Goal: Task Accomplishment & Management: Complete application form

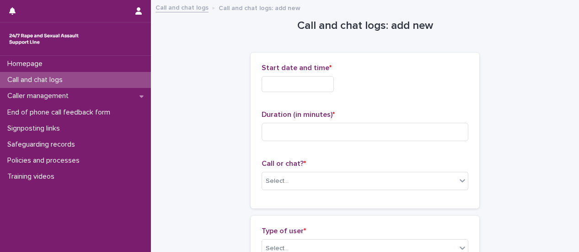
click at [306, 86] on input "text" at bounding box center [298, 84] width 72 height 16
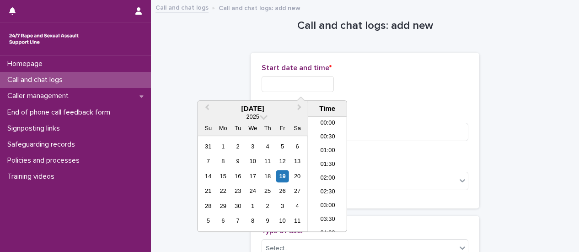
scroll to position [238, 0]
drag, startPoint x: 328, startPoint y: 146, endPoint x: 317, endPoint y: 103, distance: 44.2
click at [328, 146] on li "09:30" at bounding box center [327, 147] width 39 height 14
click at [319, 81] on input "**********" at bounding box center [298, 84] width 72 height 16
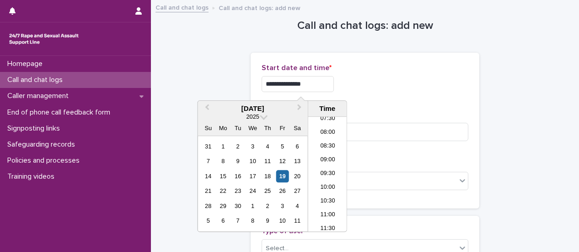
type input "**********"
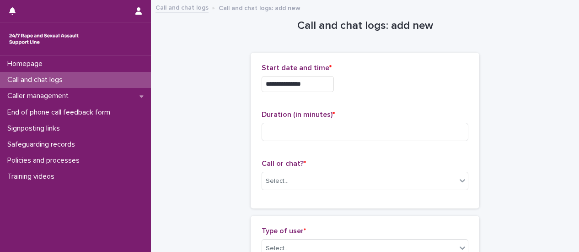
click at [380, 96] on div "**********" at bounding box center [365, 82] width 207 height 36
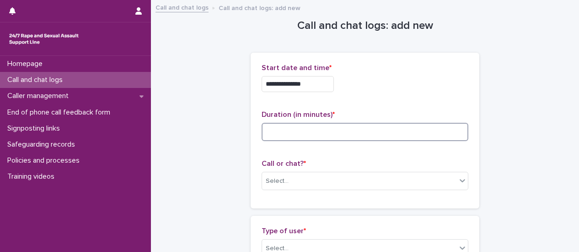
click at [360, 133] on input at bounding box center [365, 132] width 207 height 18
type input "**"
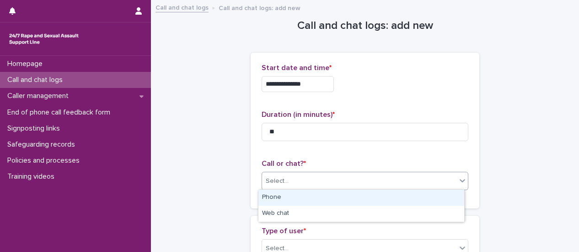
click at [457, 186] on div at bounding box center [462, 180] width 11 height 16
click at [436, 200] on div "Phone" at bounding box center [361, 197] width 206 height 16
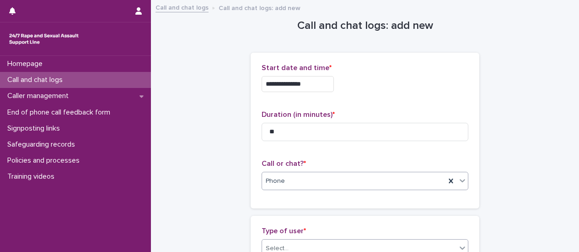
click at [462, 246] on icon at bounding box center [462, 247] width 9 height 9
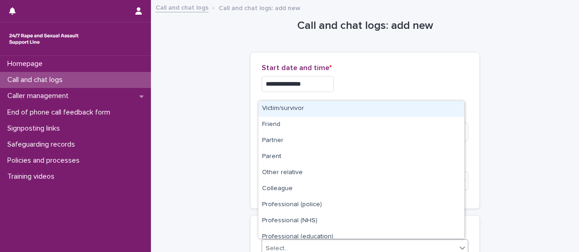
click at [307, 113] on div "Victim/survivor" at bounding box center [361, 109] width 206 height 16
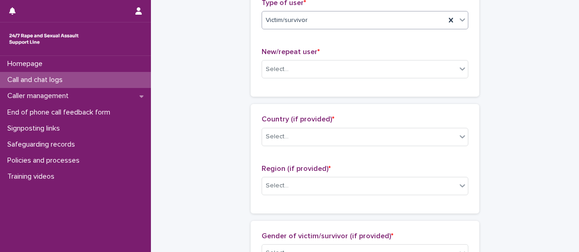
scroll to position [229, 0]
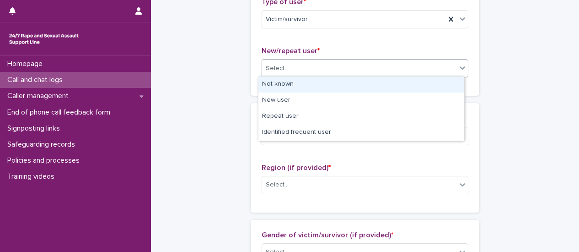
drag, startPoint x: 459, startPoint y: 65, endPoint x: 451, endPoint y: 71, distance: 9.4
click at [459, 66] on icon at bounding box center [462, 67] width 9 height 9
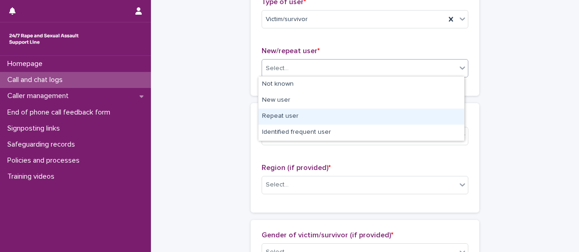
click at [376, 119] on div "Repeat user" at bounding box center [361, 116] width 206 height 16
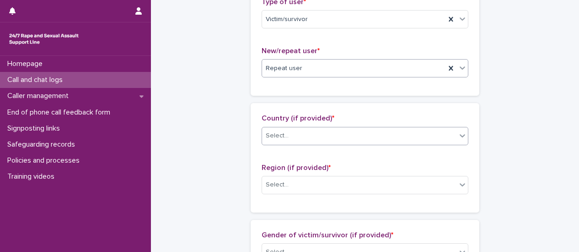
click at [460, 137] on icon at bounding box center [462, 135] width 9 height 9
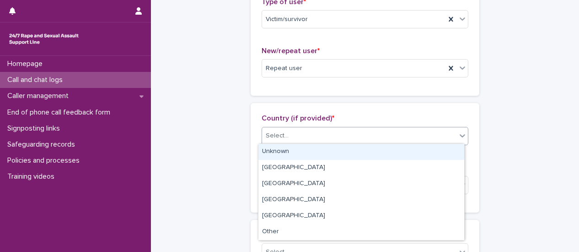
click at [424, 149] on div "Unknown" at bounding box center [361, 152] width 206 height 16
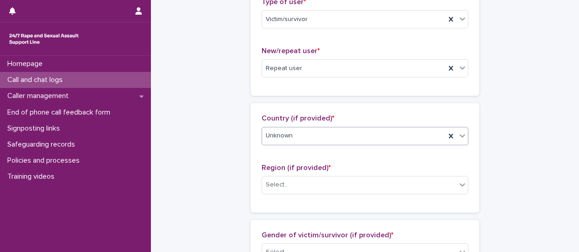
drag, startPoint x: 458, startPoint y: 183, endPoint x: 428, endPoint y: 192, distance: 31.4
click at [457, 185] on div at bounding box center [462, 184] width 11 height 16
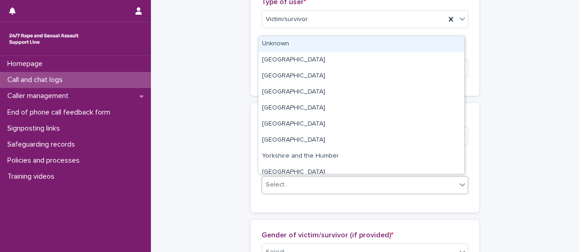
click at [309, 44] on div "Unknown" at bounding box center [361, 44] width 206 height 16
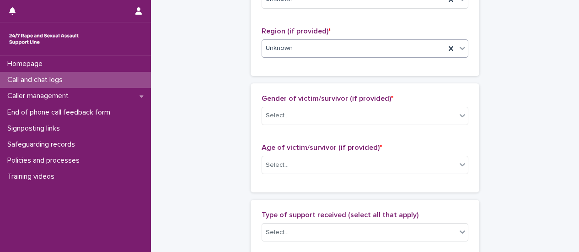
scroll to position [366, 0]
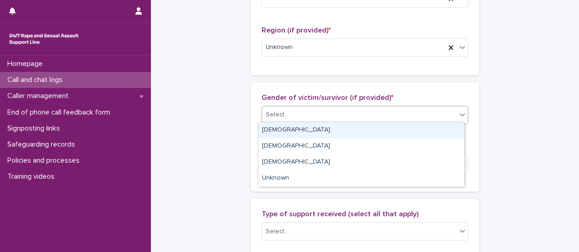
click at [461, 118] on div at bounding box center [462, 114] width 11 height 16
click at [431, 130] on div "[DEMOGRAPHIC_DATA]" at bounding box center [361, 130] width 206 height 16
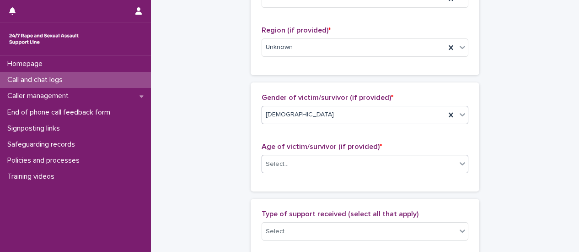
click at [458, 163] on icon at bounding box center [462, 163] width 9 height 9
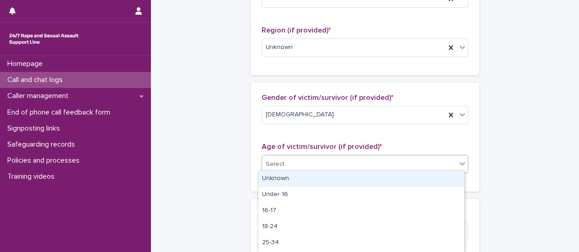
click at [413, 177] on div "Unknown" at bounding box center [361, 179] width 206 height 16
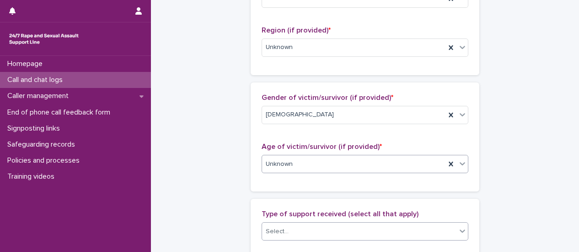
click at [458, 231] on icon at bounding box center [462, 230] width 9 height 9
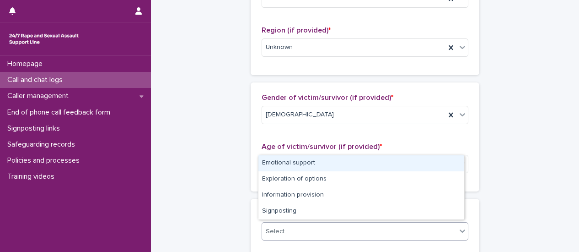
click at [336, 166] on div "Emotional support" at bounding box center [361, 163] width 206 height 16
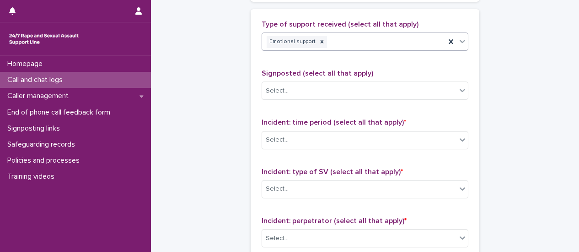
scroll to position [595, 0]
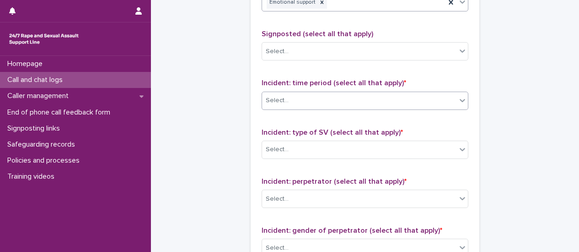
click at [458, 104] on div at bounding box center [462, 100] width 11 height 16
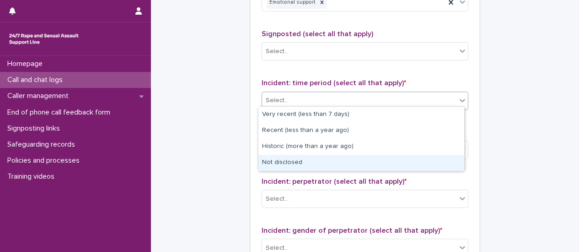
click at [436, 159] on div "Not disclosed" at bounding box center [361, 163] width 206 height 16
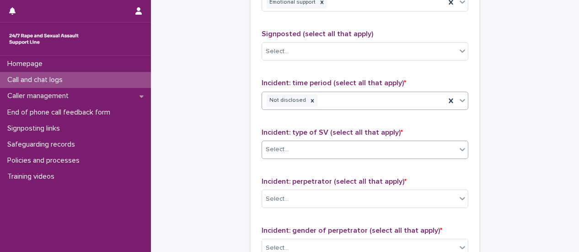
click at [459, 152] on div at bounding box center [462, 149] width 11 height 16
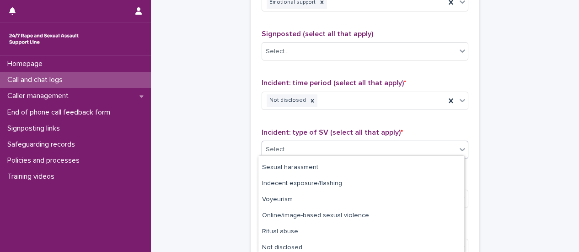
scroll to position [63, 0]
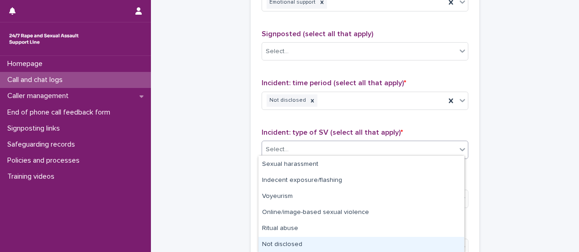
click at [433, 242] on div "Not disclosed" at bounding box center [361, 244] width 206 height 16
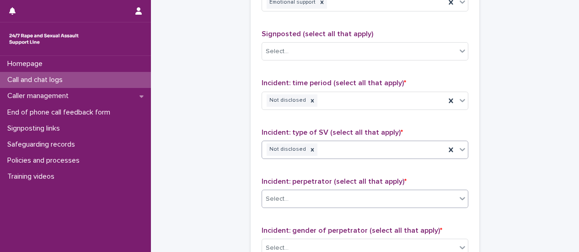
click at [461, 199] on icon at bounding box center [462, 197] width 9 height 9
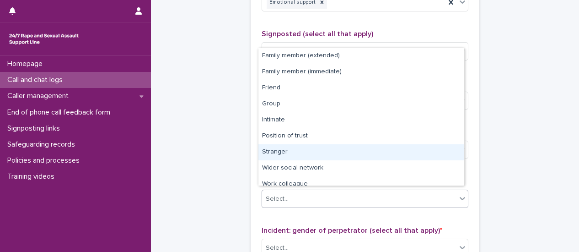
scroll to position [39, 0]
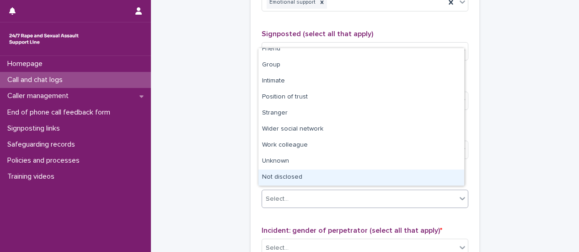
click at [395, 174] on div "Not disclosed" at bounding box center [361, 177] width 206 height 16
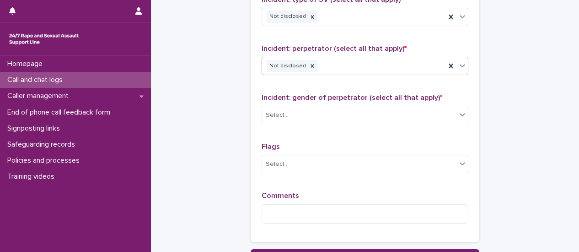
scroll to position [732, 0]
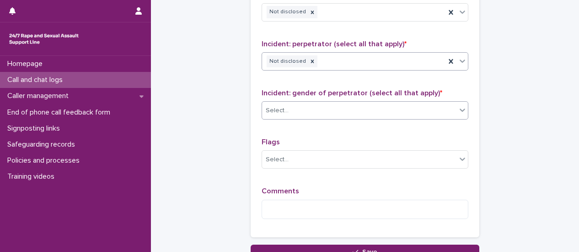
click at [457, 111] on div at bounding box center [462, 110] width 11 height 16
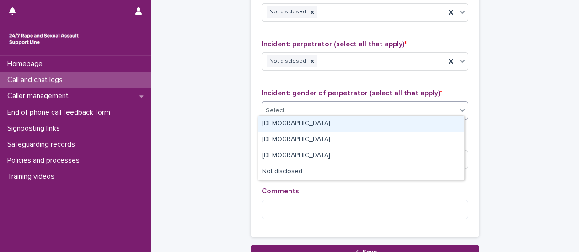
click at [414, 119] on div "[DEMOGRAPHIC_DATA]" at bounding box center [361, 124] width 206 height 16
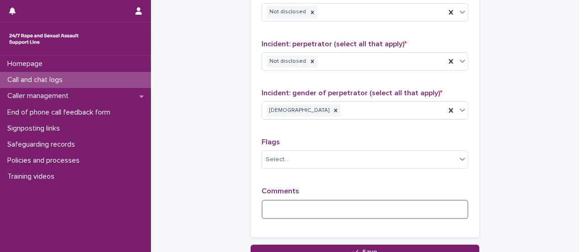
click at [278, 203] on textarea at bounding box center [365, 208] width 207 height 19
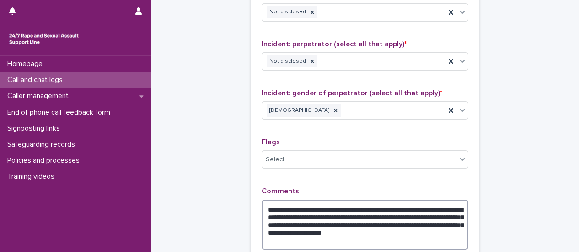
click at [316, 211] on textarea "**********" at bounding box center [365, 224] width 207 height 50
drag, startPoint x: 429, startPoint y: 213, endPoint x: 434, endPoint y: 223, distance: 10.6
click at [434, 223] on textarea "**********" at bounding box center [365, 224] width 207 height 50
drag, startPoint x: 445, startPoint y: 214, endPoint x: 430, endPoint y: 209, distance: 15.2
click at [445, 214] on textarea "**********" at bounding box center [365, 224] width 207 height 50
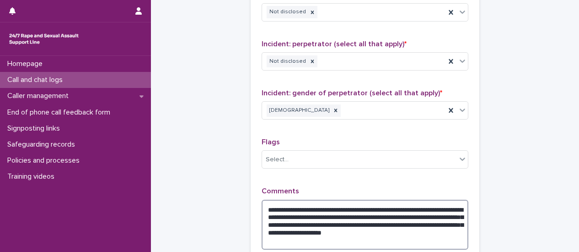
click at [363, 230] on textarea "**********" at bounding box center [365, 224] width 207 height 50
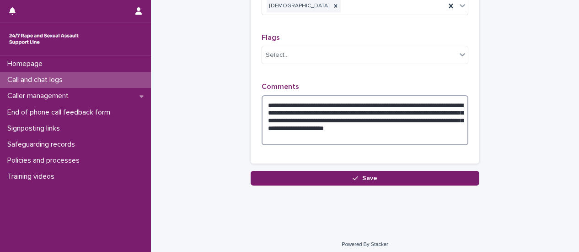
scroll to position [837, 0]
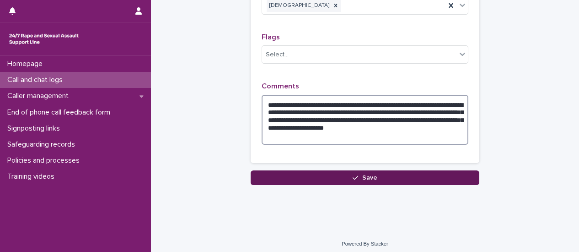
type textarea "**********"
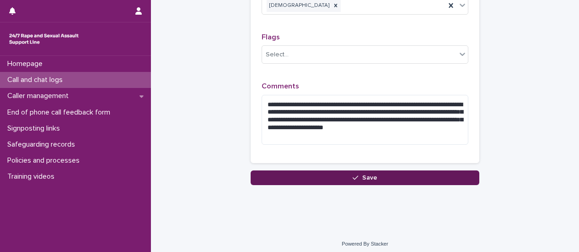
click at [371, 175] on span "Save" at bounding box center [369, 177] width 15 height 6
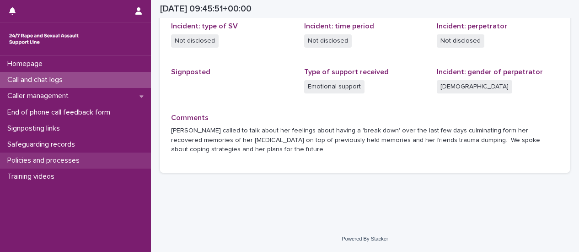
scroll to position [253, 0]
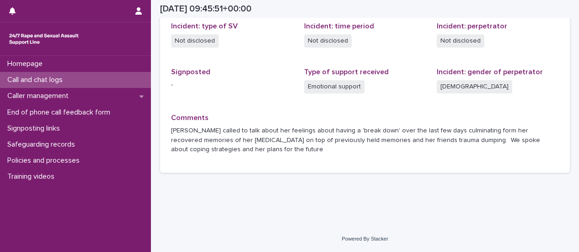
click at [42, 81] on p "Call and chat logs" at bounding box center [37, 79] width 66 height 9
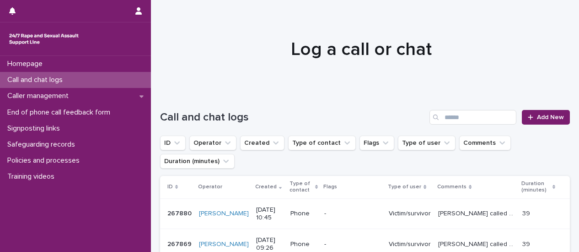
click at [64, 78] on p "Call and chat logs" at bounding box center [37, 79] width 66 height 9
click at [540, 113] on link "Add New" at bounding box center [546, 117] width 48 height 15
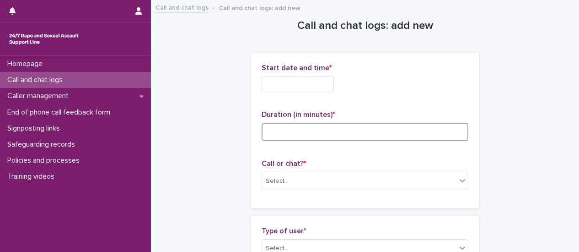
click at [286, 135] on input at bounding box center [365, 132] width 207 height 18
type input "*"
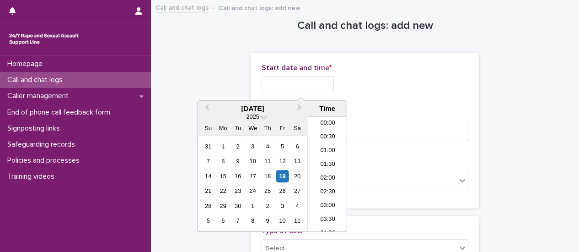
click at [306, 85] on input "text" at bounding box center [298, 84] width 72 height 16
click at [325, 175] on li "10:30" at bounding box center [327, 174] width 39 height 14
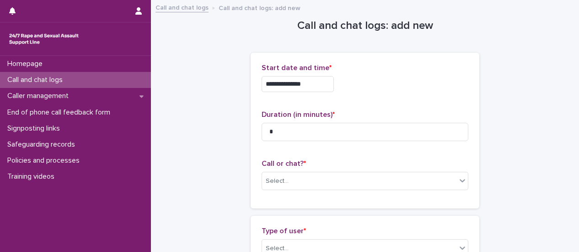
drag, startPoint x: 329, startPoint y: 86, endPoint x: 325, endPoint y: 85, distance: 4.6
click at [329, 85] on input "**********" at bounding box center [298, 84] width 72 height 16
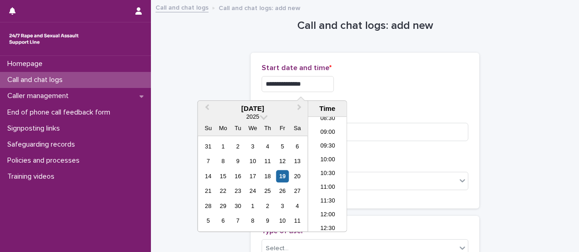
type input "**********"
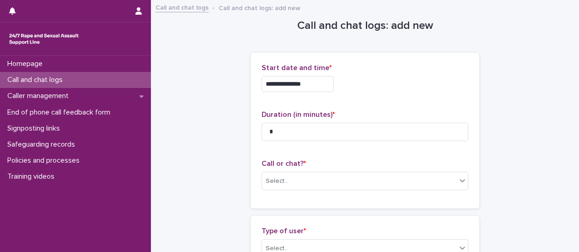
drag, startPoint x: 422, startPoint y: 90, endPoint x: 412, endPoint y: 161, distance: 71.6
click at [422, 92] on div "**********" at bounding box center [365, 82] width 207 height 36
click at [461, 184] on div at bounding box center [462, 180] width 11 height 16
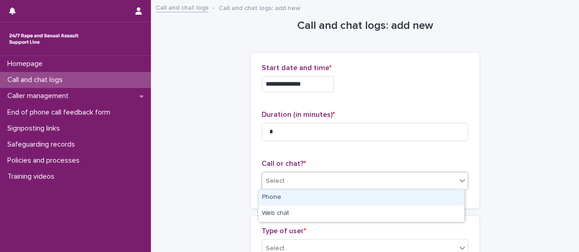
click at [431, 198] on div "Phone" at bounding box center [361, 197] width 206 height 16
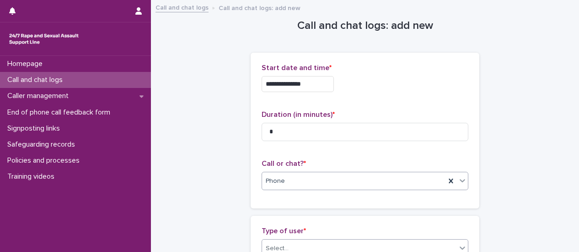
click at [458, 245] on icon at bounding box center [462, 247] width 9 height 9
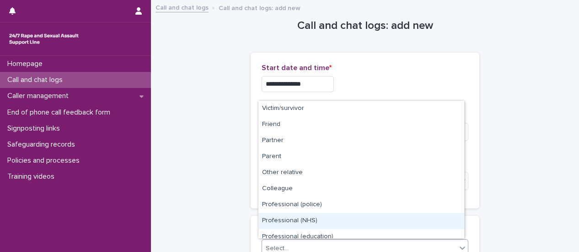
scroll to position [46, 0]
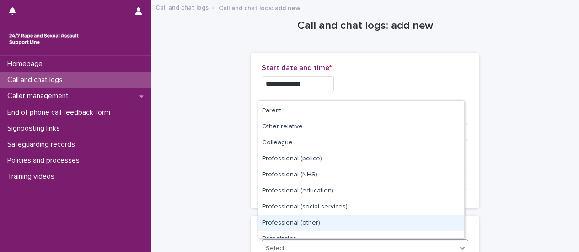
click at [318, 220] on div "Professional (other)" at bounding box center [361, 223] width 206 height 16
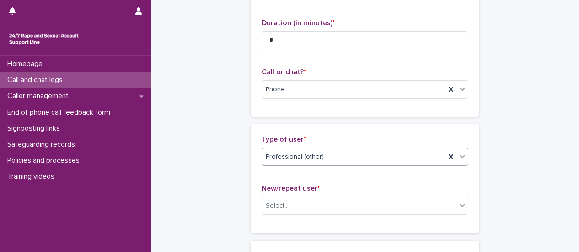
scroll to position [183, 0]
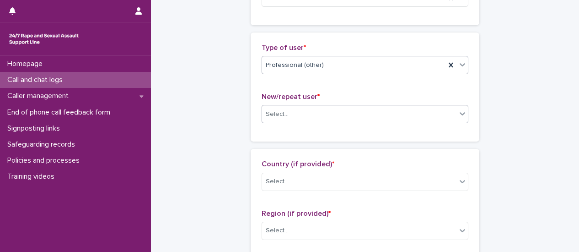
click at [462, 113] on icon at bounding box center [462, 113] width 9 height 9
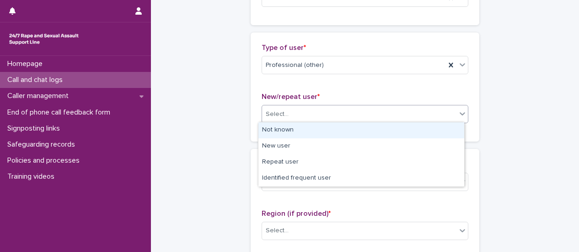
click at [441, 128] on div "Not known" at bounding box center [361, 130] width 206 height 16
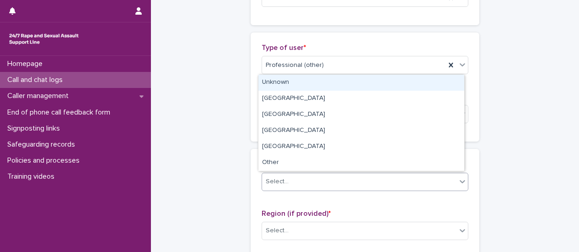
click at [463, 179] on icon at bounding box center [462, 181] width 9 height 9
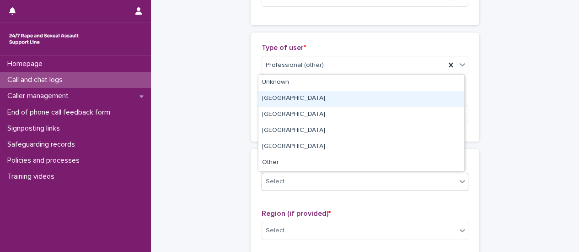
click at [315, 99] on div "[GEOGRAPHIC_DATA]" at bounding box center [361, 99] width 206 height 16
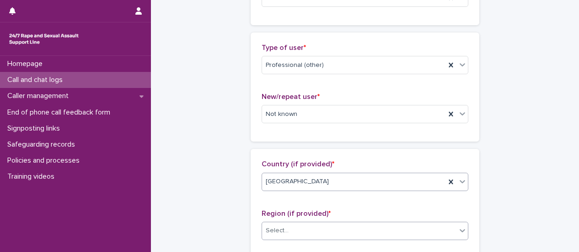
drag, startPoint x: 461, startPoint y: 232, endPoint x: 443, endPoint y: 226, distance: 18.5
click at [460, 232] on icon at bounding box center [462, 230] width 9 height 9
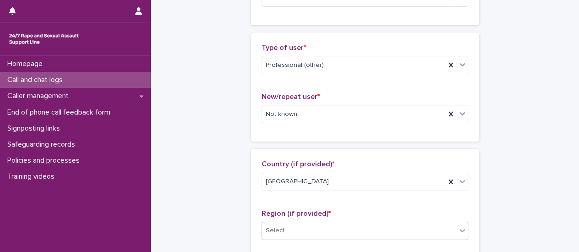
click at [458, 230] on icon at bounding box center [462, 230] width 9 height 9
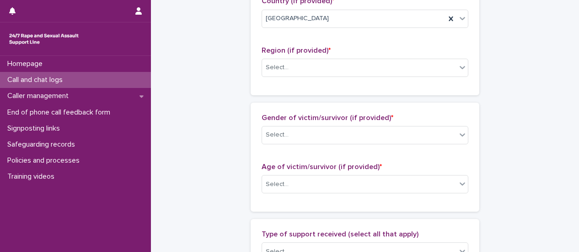
scroll to position [366, 0]
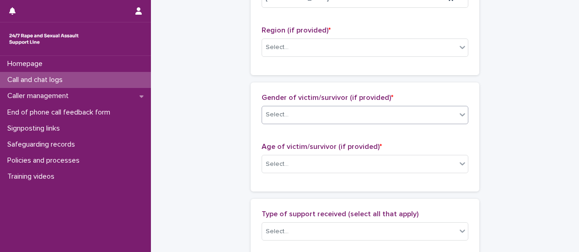
click at [460, 113] on icon at bounding box center [462, 114] width 5 height 3
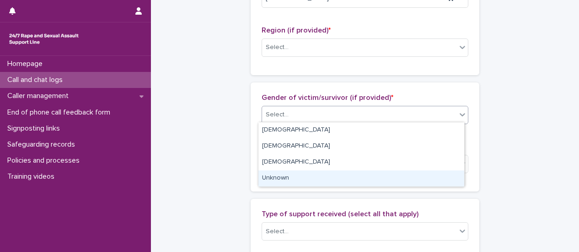
drag, startPoint x: 451, startPoint y: 174, endPoint x: 449, endPoint y: 183, distance: 8.9
click at [451, 175] on div "Unknown" at bounding box center [361, 178] width 206 height 16
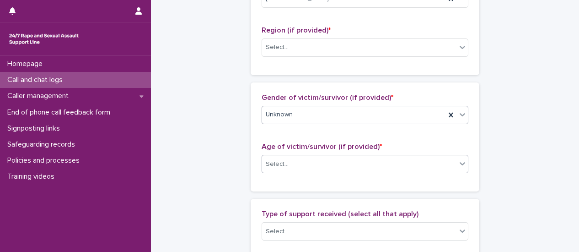
click at [461, 166] on div at bounding box center [462, 163] width 11 height 16
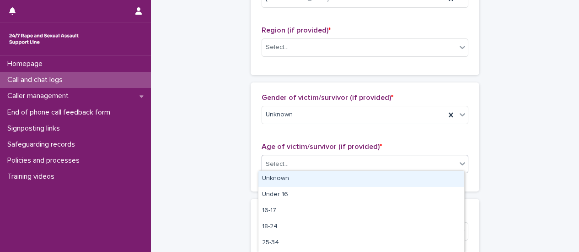
click at [442, 180] on div "Unknown" at bounding box center [361, 179] width 206 height 16
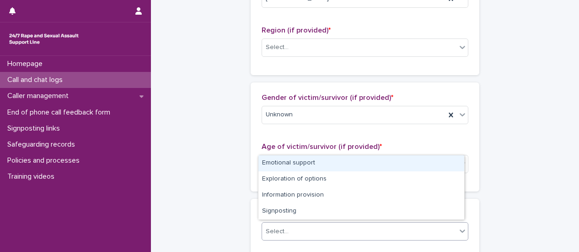
click at [458, 226] on icon at bounding box center [462, 230] width 9 height 9
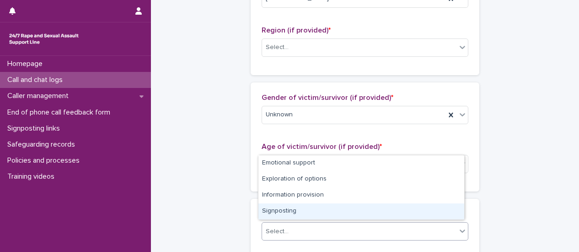
click at [548, 190] on div "**********" at bounding box center [365, 130] width 410 height 990
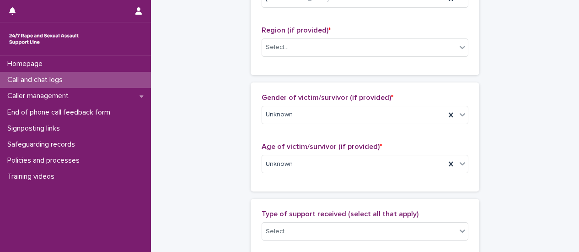
scroll to position [457, 0]
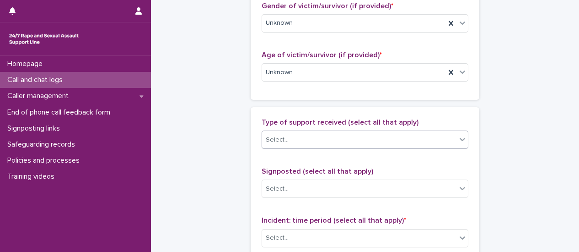
click at [457, 141] on div at bounding box center [462, 139] width 11 height 16
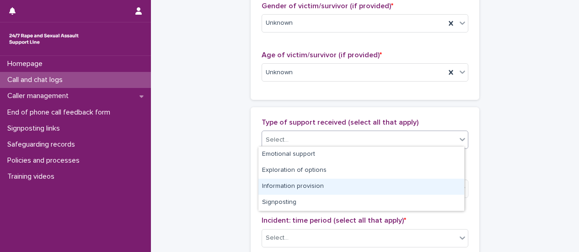
click at [435, 184] on div "Information provision" at bounding box center [361, 186] width 206 height 16
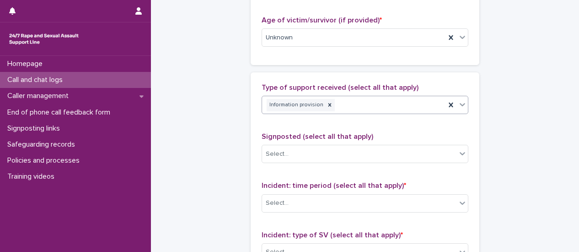
scroll to position [549, 0]
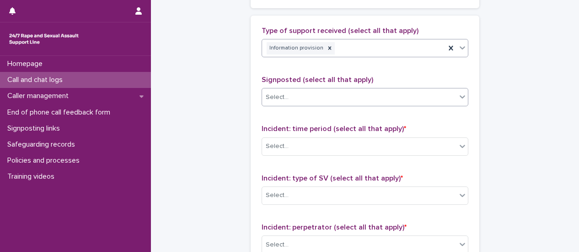
click at [462, 99] on div at bounding box center [462, 96] width 11 height 16
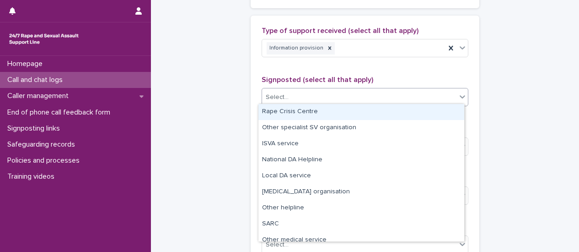
click at [427, 115] on div "Rape Crisis Centre" at bounding box center [361, 112] width 206 height 16
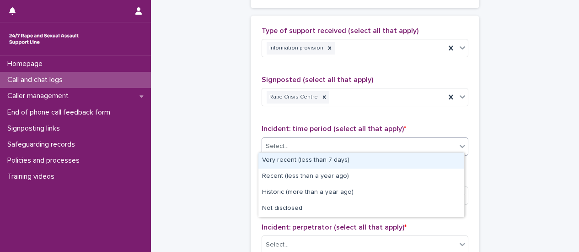
click at [459, 149] on div at bounding box center [462, 146] width 11 height 16
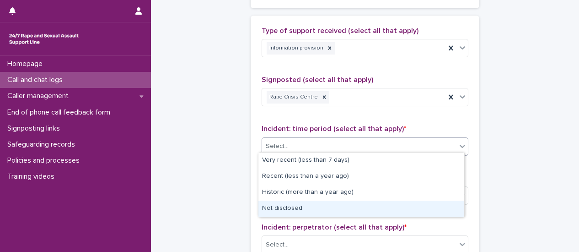
click at [442, 203] on div "Not disclosed" at bounding box center [361, 208] width 206 height 16
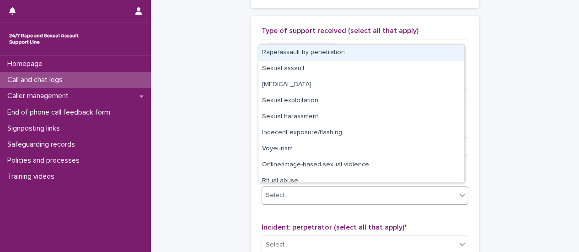
click at [460, 197] on div at bounding box center [462, 195] width 11 height 16
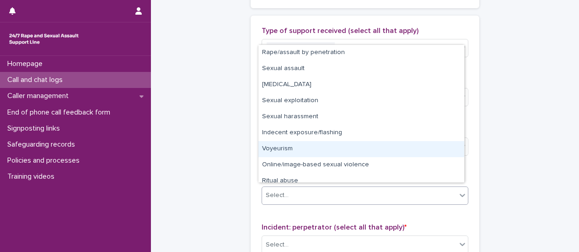
scroll to position [23, 0]
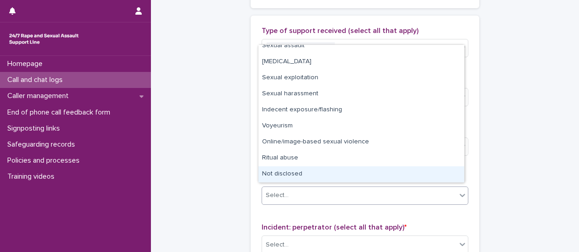
click at [415, 174] on div "Not disclosed" at bounding box center [361, 174] width 206 height 16
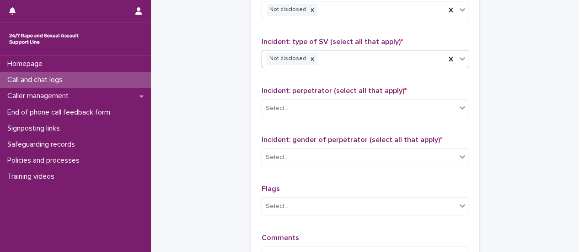
scroll to position [686, 0]
click at [460, 106] on icon at bounding box center [462, 106] width 9 height 9
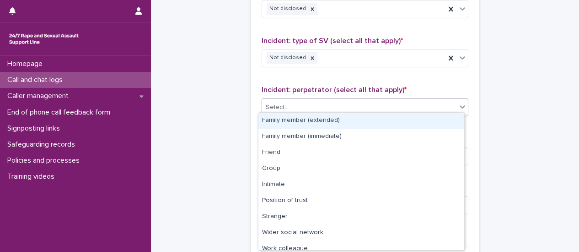
scroll to position [39, 0]
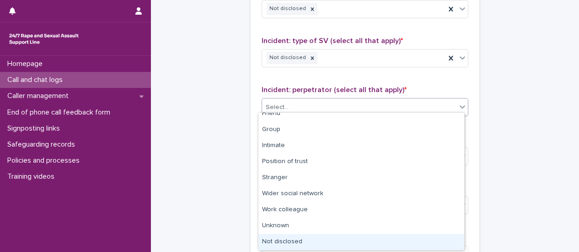
click at [365, 242] on div "Not disclosed" at bounding box center [361, 242] width 206 height 16
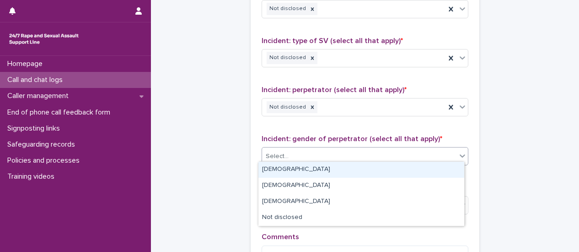
click at [460, 154] on icon at bounding box center [462, 155] width 5 height 3
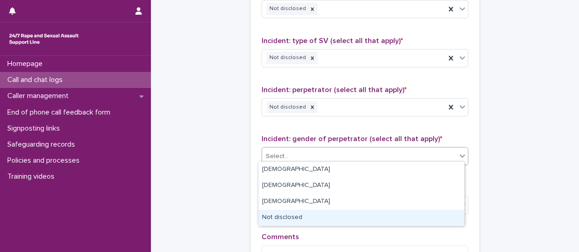
click at [425, 219] on div "Not disclosed" at bounding box center [361, 217] width 206 height 16
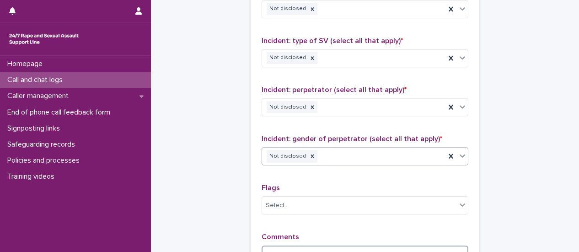
drag, startPoint x: 307, startPoint y: 249, endPoint x: 326, endPoint y: 251, distance: 18.9
click at [308, 249] on textarea at bounding box center [365, 254] width 207 height 19
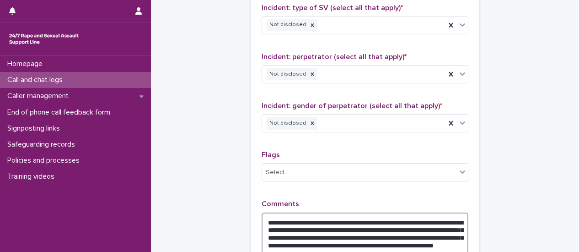
scroll to position [727, 0]
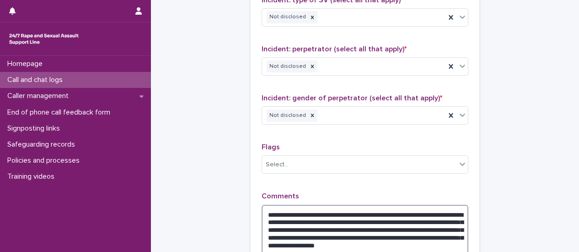
drag, startPoint x: 399, startPoint y: 218, endPoint x: 380, endPoint y: 220, distance: 19.8
click at [375, 220] on textarea "**********" at bounding box center [365, 233] width 207 height 58
click at [409, 217] on textarea "**********" at bounding box center [365, 233] width 207 height 58
drag, startPoint x: 345, startPoint y: 226, endPoint x: 352, endPoint y: 233, distance: 9.7
click at [349, 233] on textarea "**********" at bounding box center [365, 233] width 207 height 58
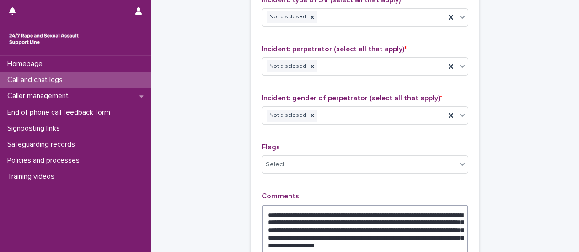
click at [349, 223] on textarea "**********" at bounding box center [365, 233] width 207 height 58
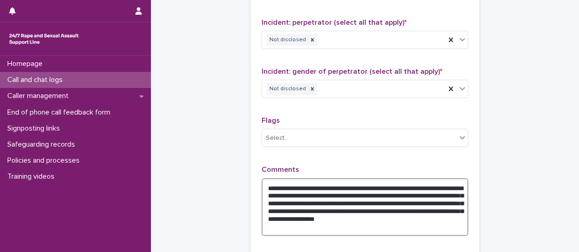
scroll to position [773, 0]
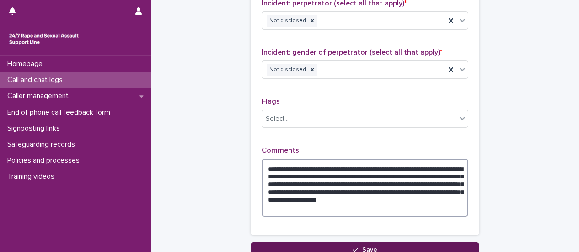
type textarea "**********"
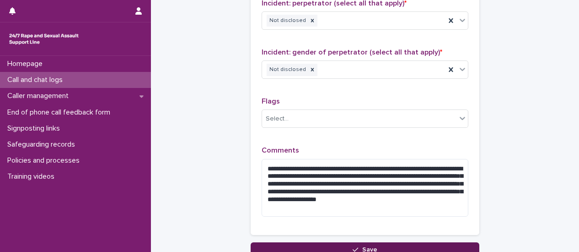
click at [362, 246] on span "Save" at bounding box center [369, 249] width 15 height 6
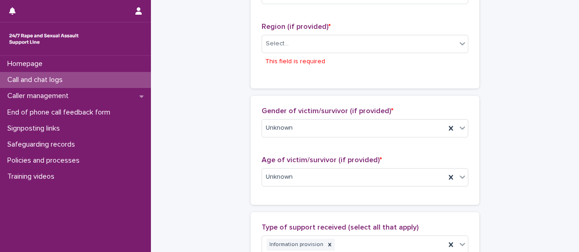
scroll to position [351, 0]
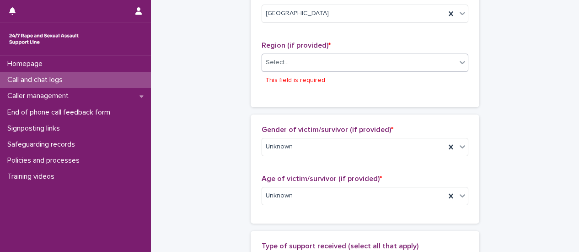
click at [460, 63] on icon at bounding box center [462, 62] width 9 height 9
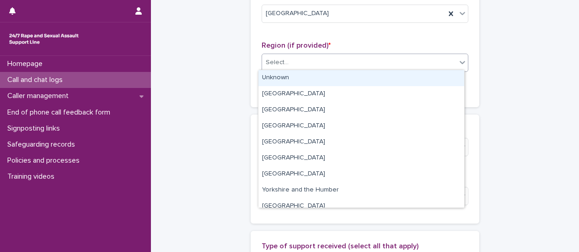
click at [396, 80] on div "Unknown" at bounding box center [361, 78] width 206 height 16
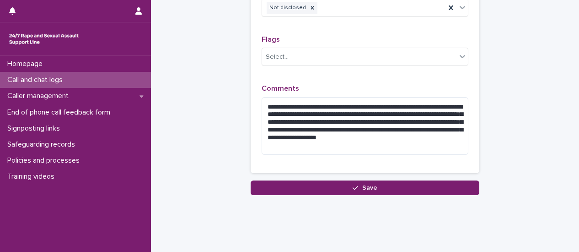
scroll to position [839, 0]
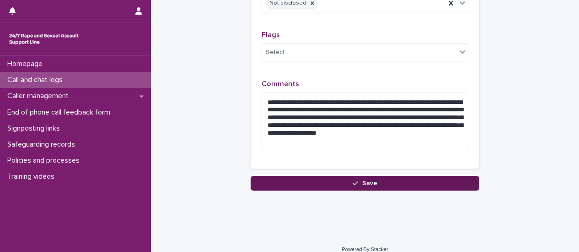
click at [363, 180] on span "Save" at bounding box center [369, 183] width 15 height 6
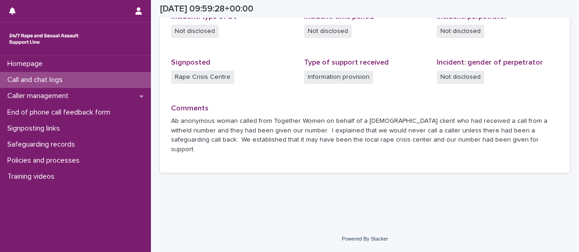
scroll to position [253, 0]
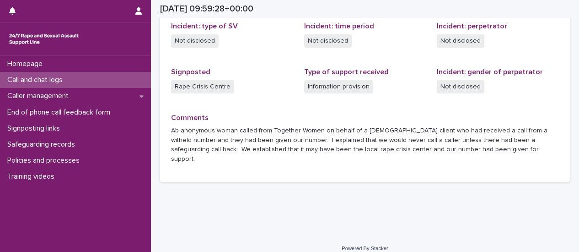
click at [33, 78] on p "Call and chat logs" at bounding box center [37, 79] width 66 height 9
